Goal: Information Seeking & Learning: Learn about a topic

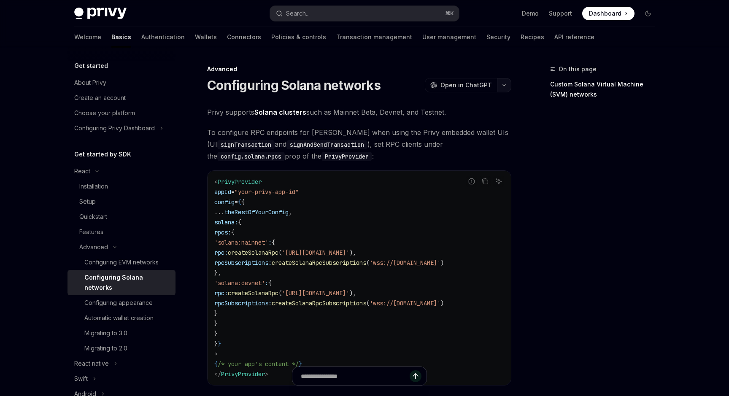
click at [508, 84] on icon "button" at bounding box center [504, 85] width 10 height 3
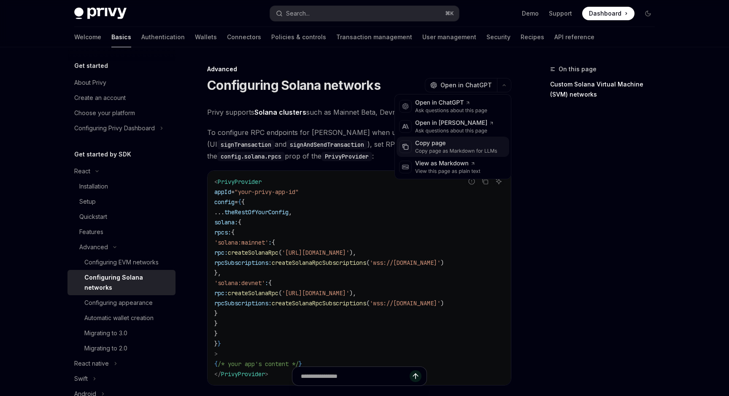
click at [451, 146] on div "Copy page" at bounding box center [456, 143] width 82 height 8
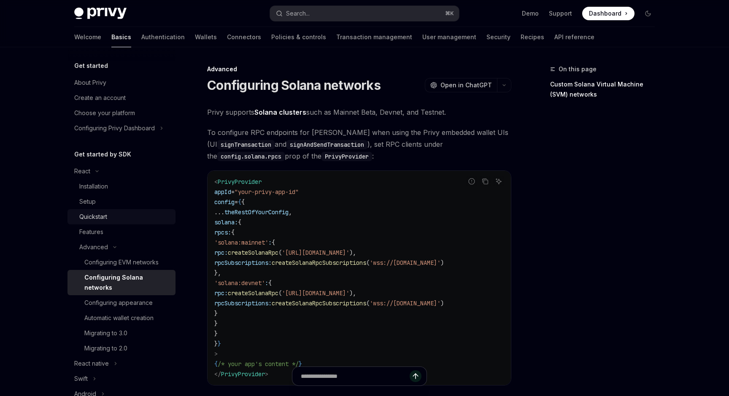
click at [106, 212] on div "Quickstart" at bounding box center [93, 217] width 28 height 10
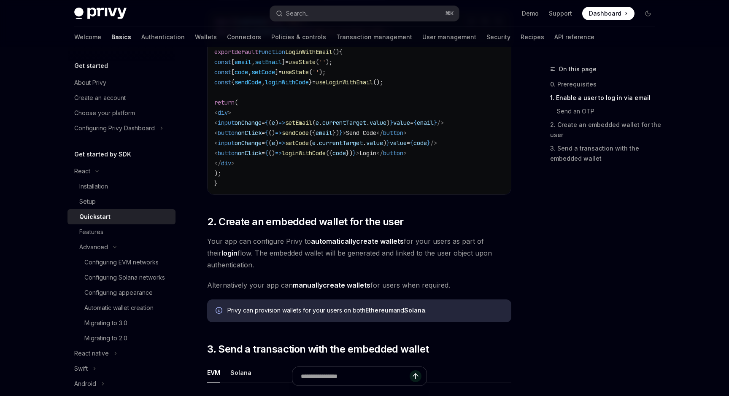
scroll to position [784, 0]
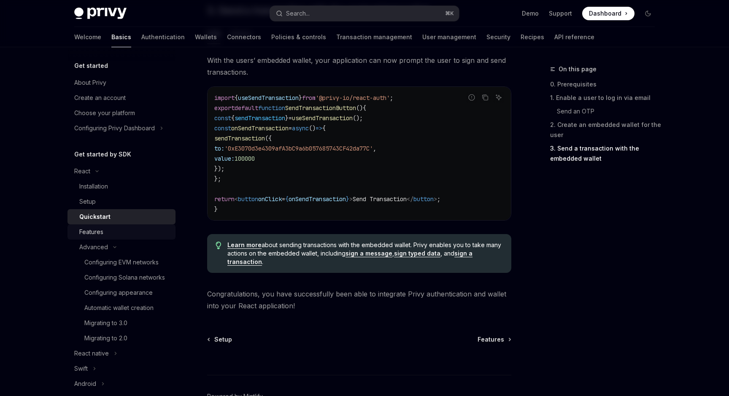
click at [116, 239] on link "Features" at bounding box center [122, 232] width 108 height 15
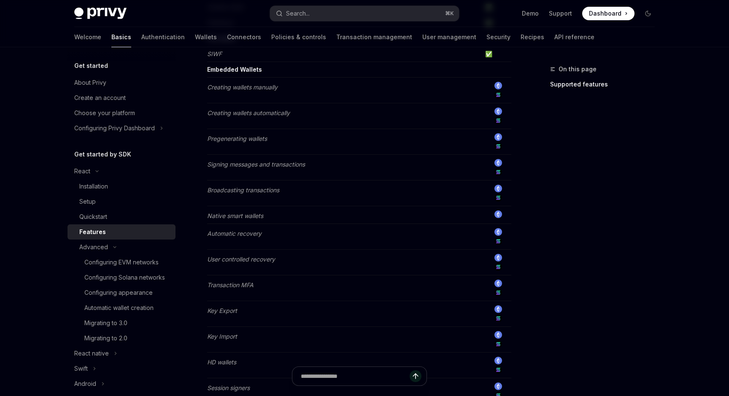
scroll to position [670, 0]
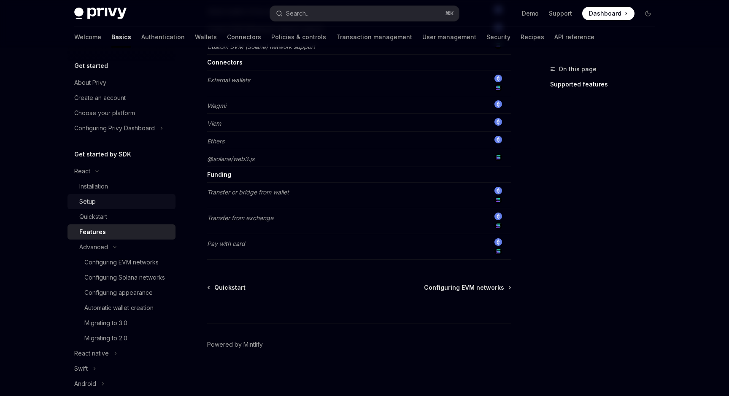
click at [144, 200] on div "Setup" at bounding box center [124, 202] width 91 height 10
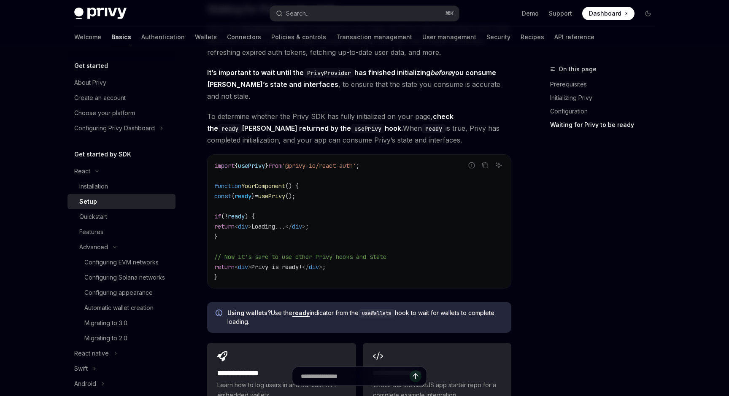
scroll to position [793, 0]
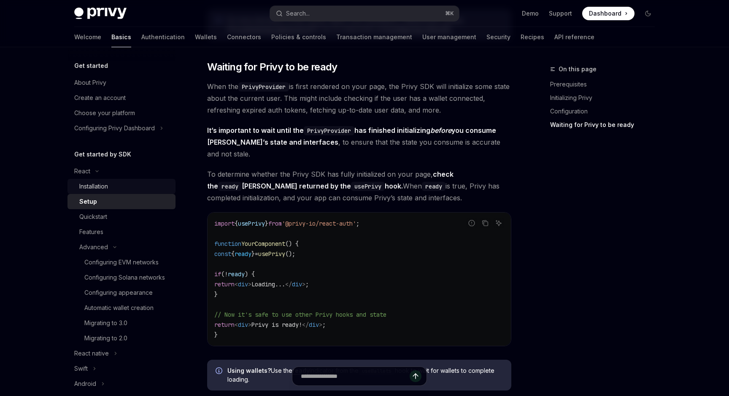
click at [129, 192] on link "Installation" at bounding box center [122, 186] width 108 height 15
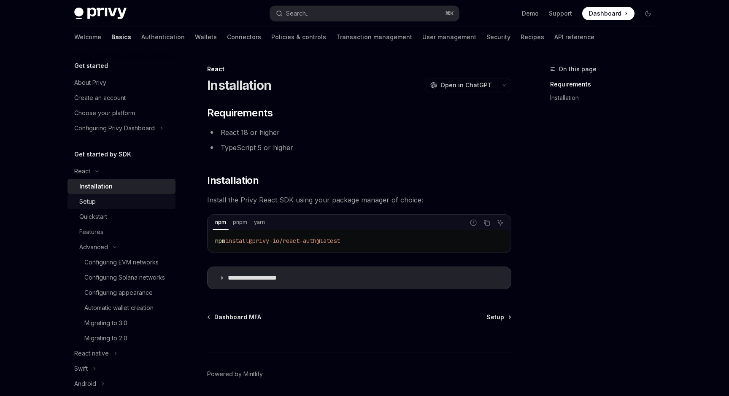
click at [119, 206] on div "Setup" at bounding box center [124, 202] width 91 height 10
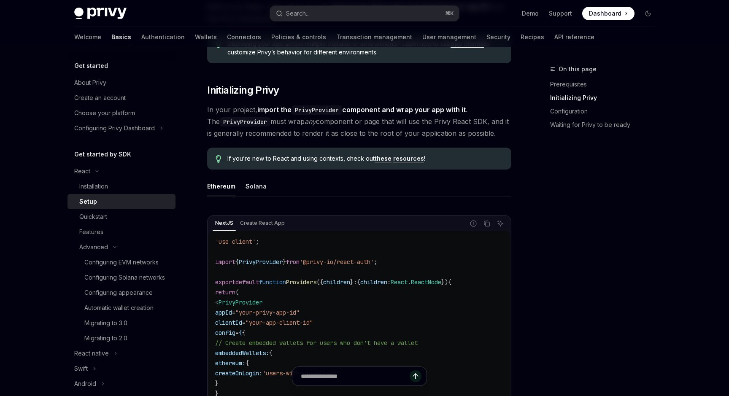
scroll to position [749, 0]
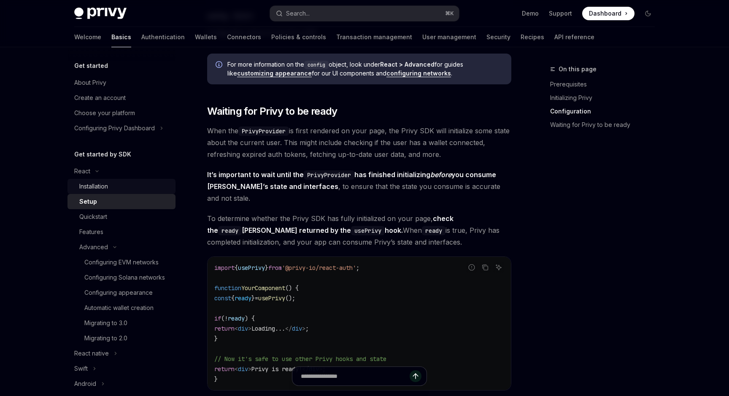
click at [91, 189] on div "Installation" at bounding box center [93, 187] width 29 height 10
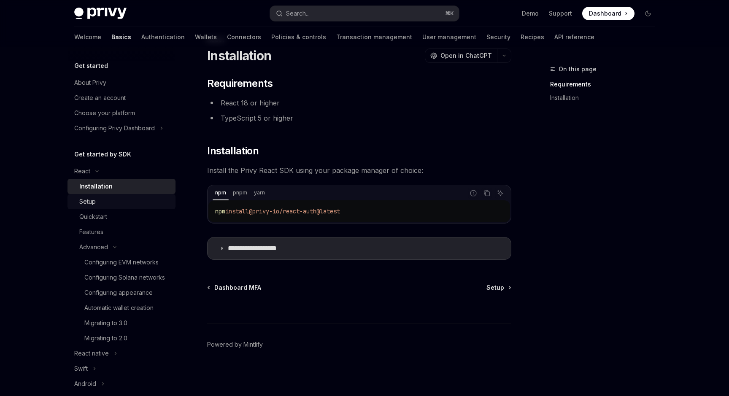
click at [95, 197] on div "Setup" at bounding box center [87, 202] width 16 height 10
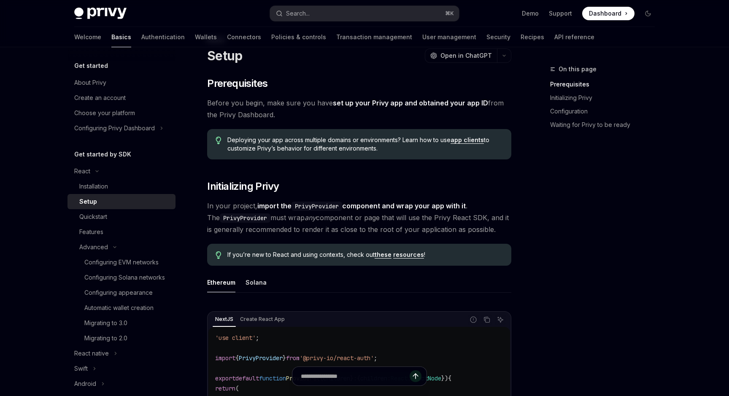
scroll to position [247, 0]
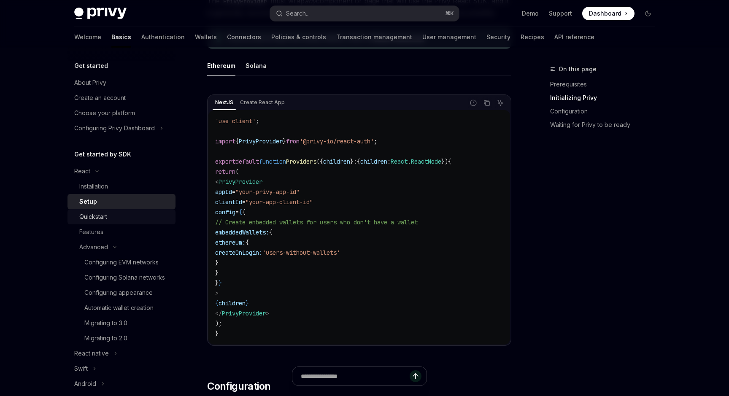
click at [110, 222] on link "Quickstart" at bounding box center [122, 216] width 108 height 15
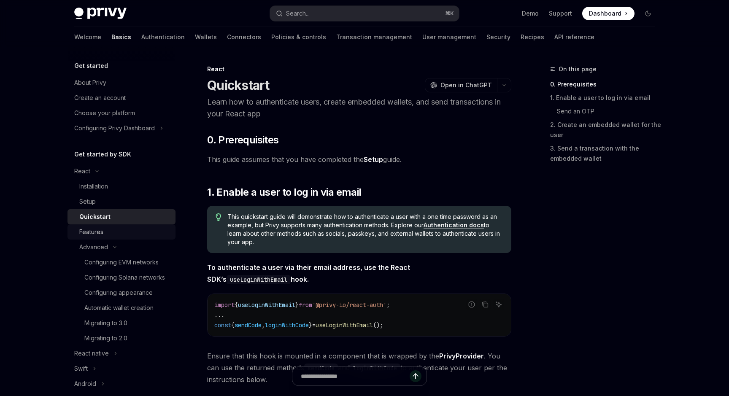
click at [105, 235] on div "Features" at bounding box center [124, 232] width 91 height 10
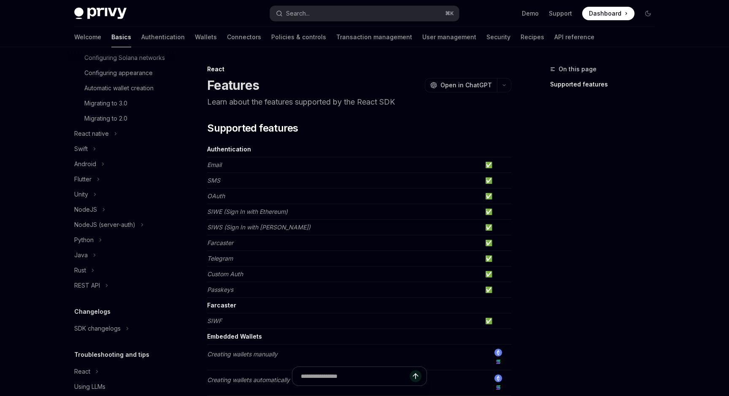
scroll to position [250, 0]
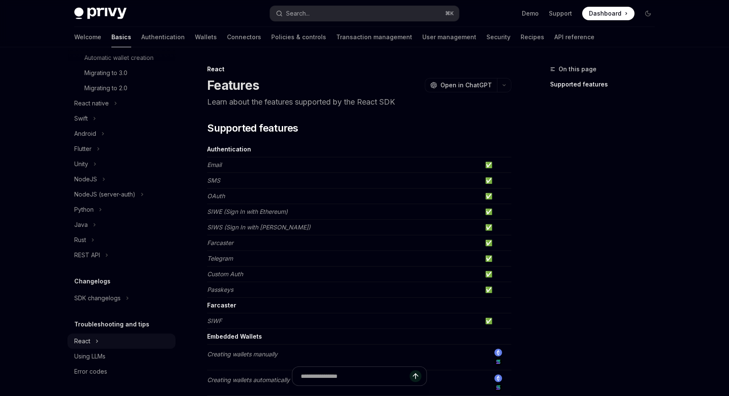
click at [90, 339] on button "React" at bounding box center [122, 341] width 108 height 15
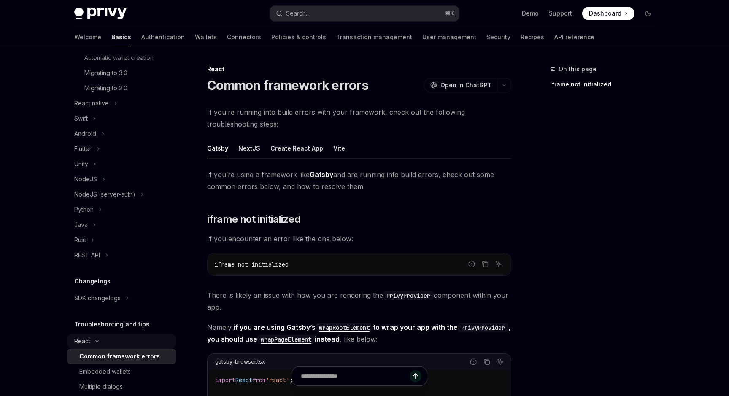
scroll to position [326, 0]
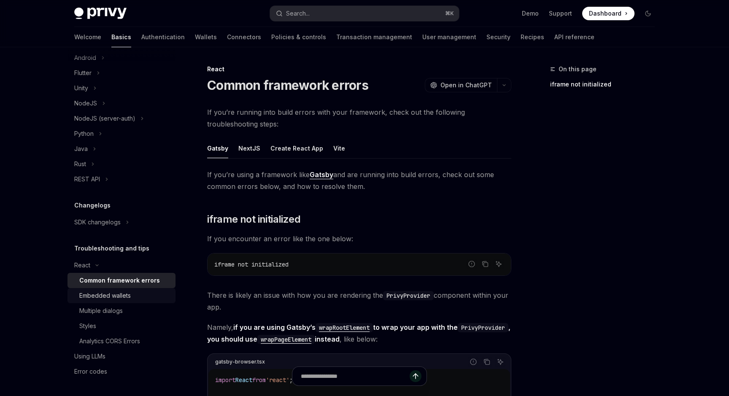
click at [122, 299] on div "Embedded wallets" at bounding box center [105, 296] width 52 height 10
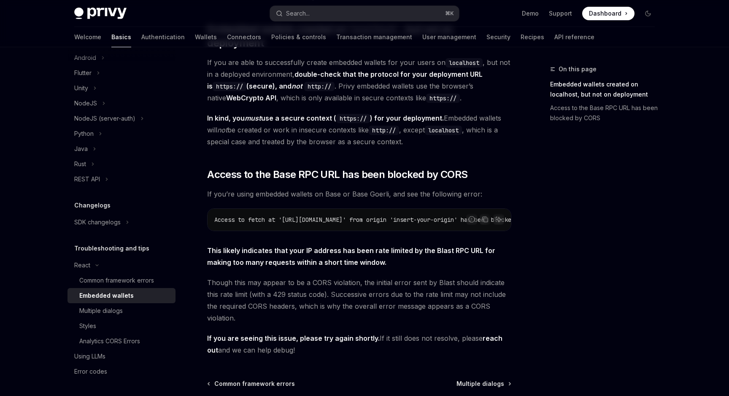
scroll to position [214, 0]
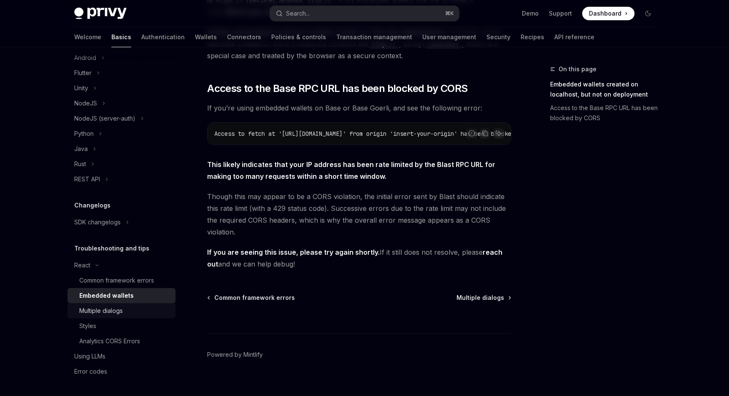
click at [142, 308] on div "Multiple dialogs" at bounding box center [124, 311] width 91 height 10
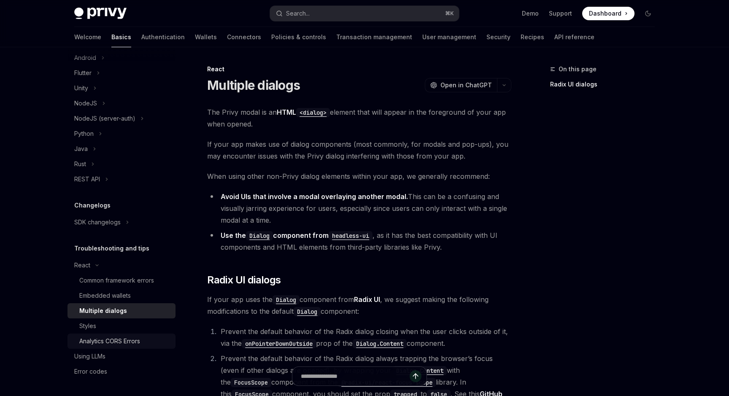
click at [129, 342] on div "Analytics CORS Errors" at bounding box center [109, 341] width 61 height 10
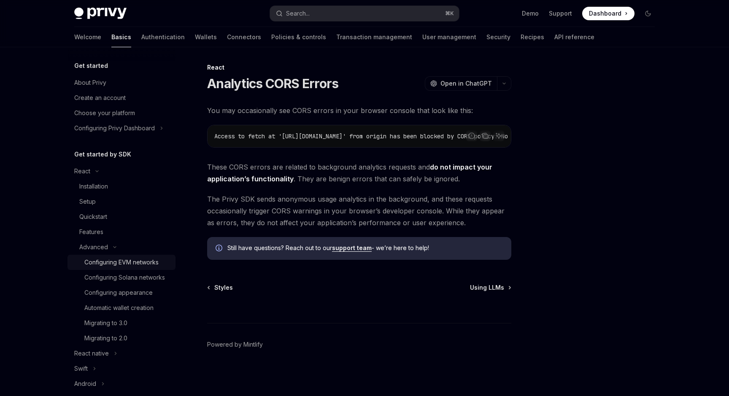
click at [120, 263] on div "Configuring EVM networks" at bounding box center [121, 263] width 74 height 10
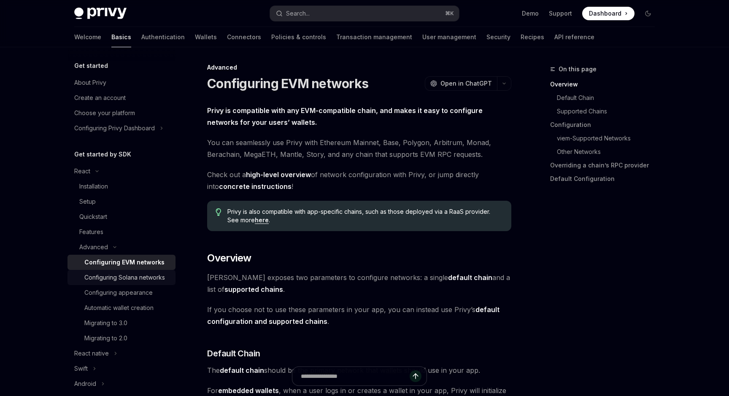
click at [116, 283] on link "Configuring Solana networks" at bounding box center [122, 277] width 108 height 15
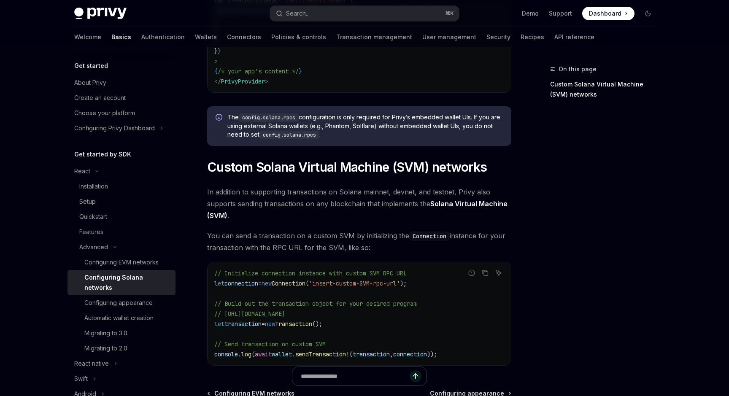
scroll to position [402, 0]
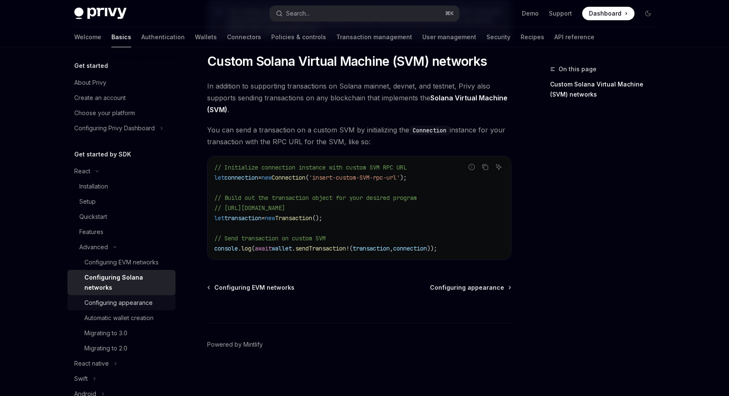
click at [122, 299] on link "Configuring appearance" at bounding box center [122, 303] width 108 height 15
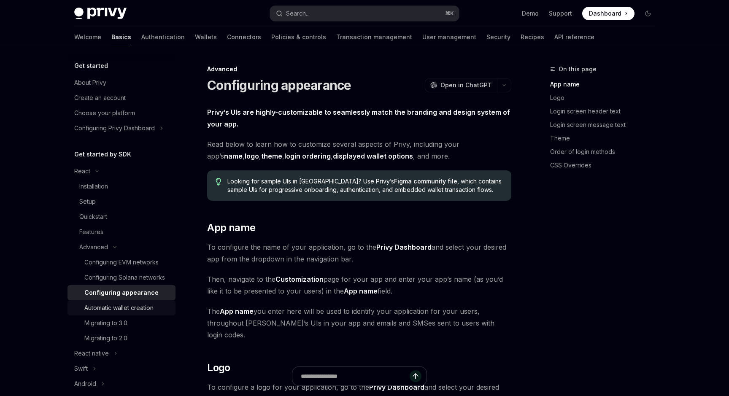
click at [122, 308] on div "Automatic wallet creation" at bounding box center [118, 308] width 69 height 10
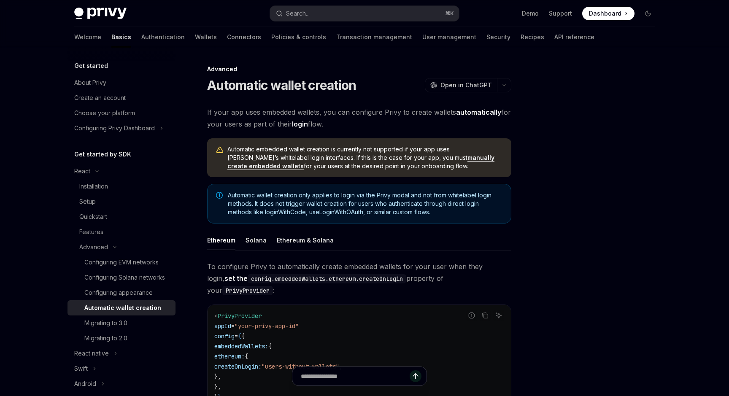
type textarea "*"
